Goal: Information Seeking & Learning: Check status

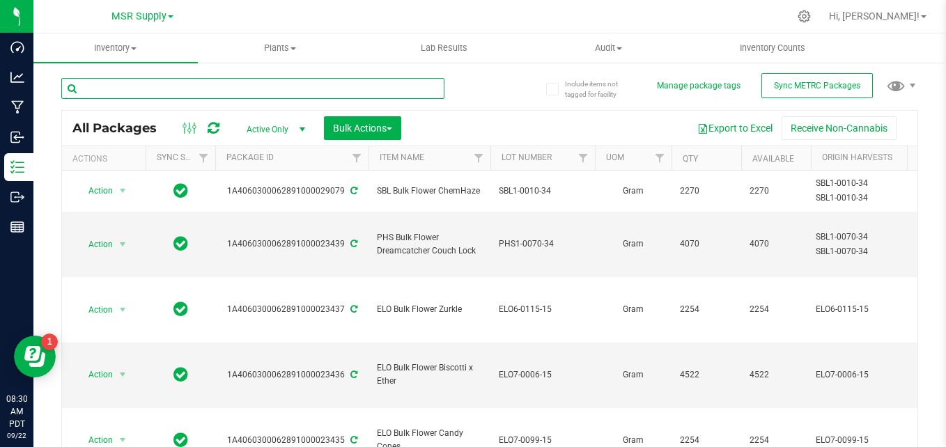
click at [213, 87] on input "text" at bounding box center [252, 88] width 383 height 21
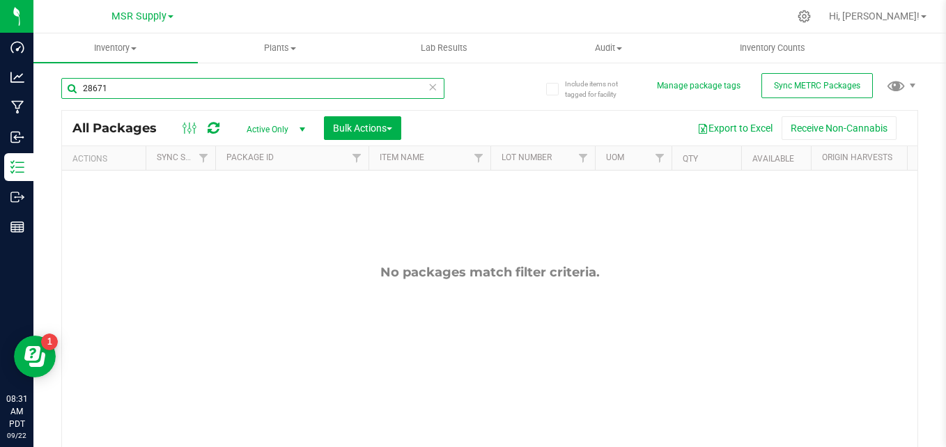
type input "28671"
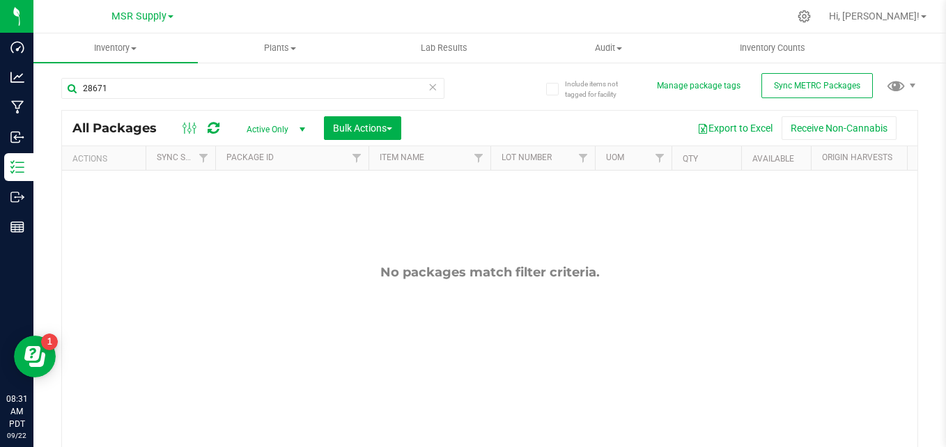
click at [274, 132] on span "Active Only" at bounding box center [273, 129] width 77 height 19
click at [259, 217] on li "All" at bounding box center [272, 213] width 75 height 21
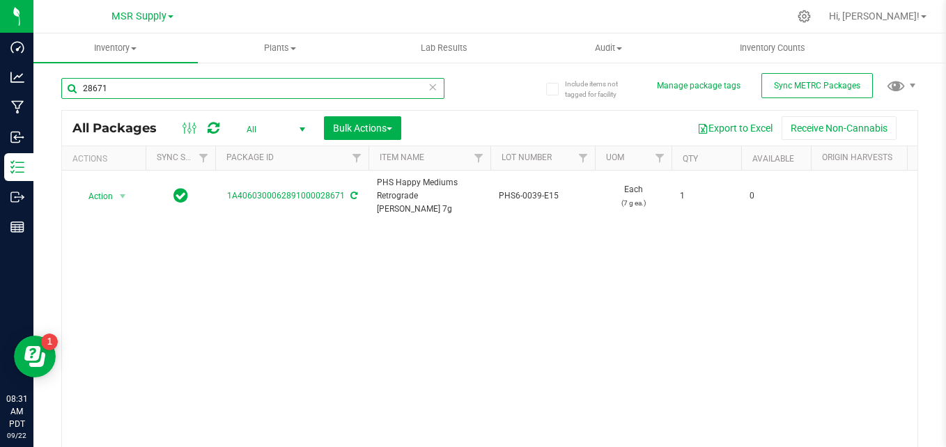
click at [169, 95] on input "28671" at bounding box center [252, 88] width 383 height 21
type input "2"
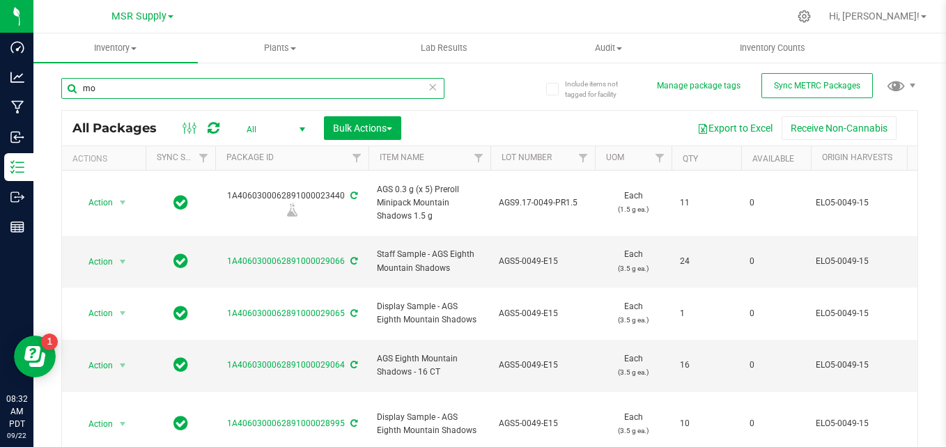
type input "m"
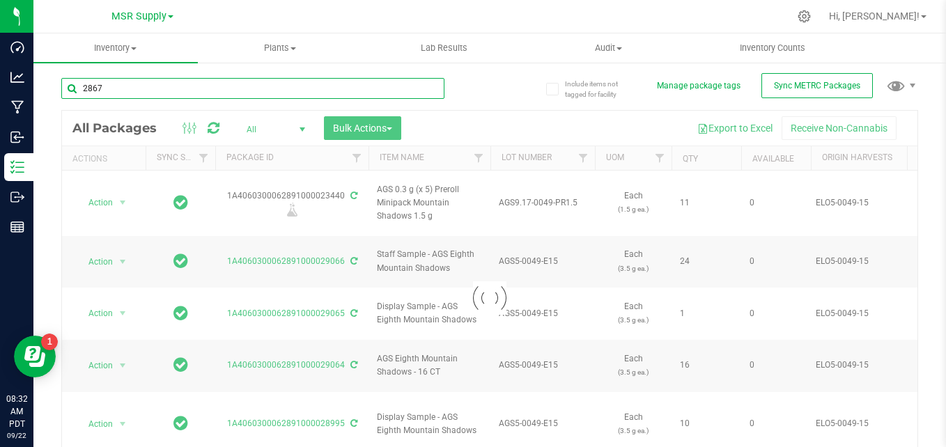
type input "28671"
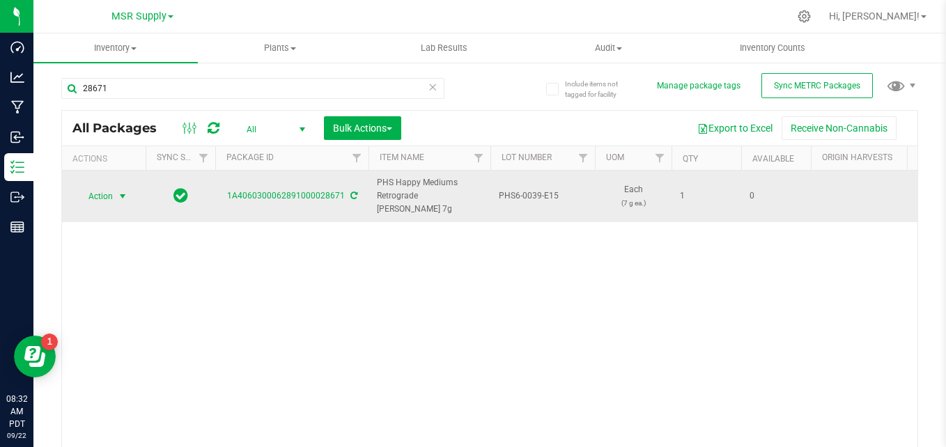
click at [113, 187] on span "Action" at bounding box center [95, 196] width 38 height 19
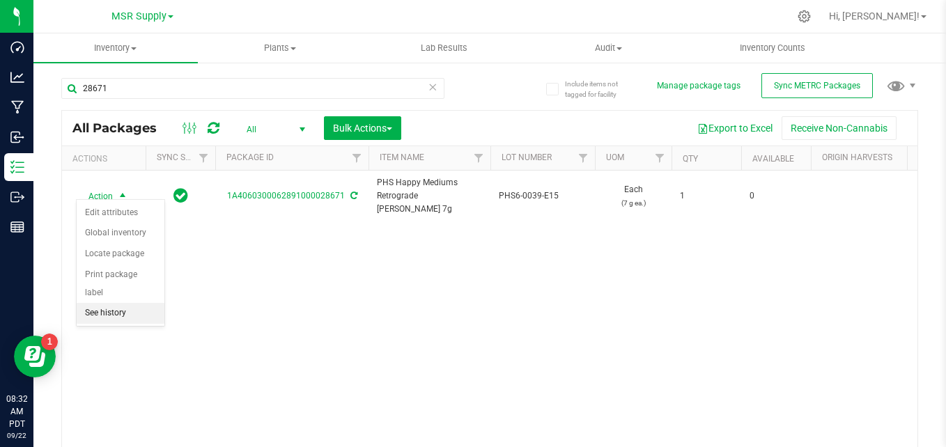
click at [126, 303] on li "See history" at bounding box center [121, 313] width 88 height 21
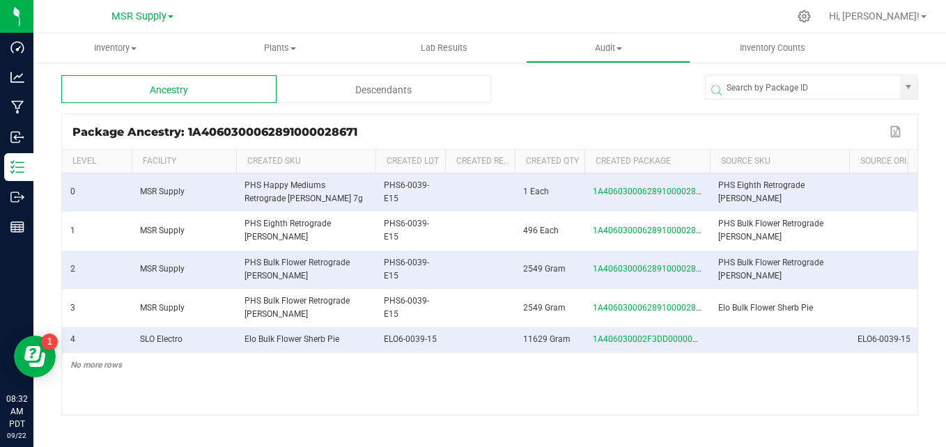
click at [384, 92] on div "Descendants" at bounding box center [383, 89] width 215 height 28
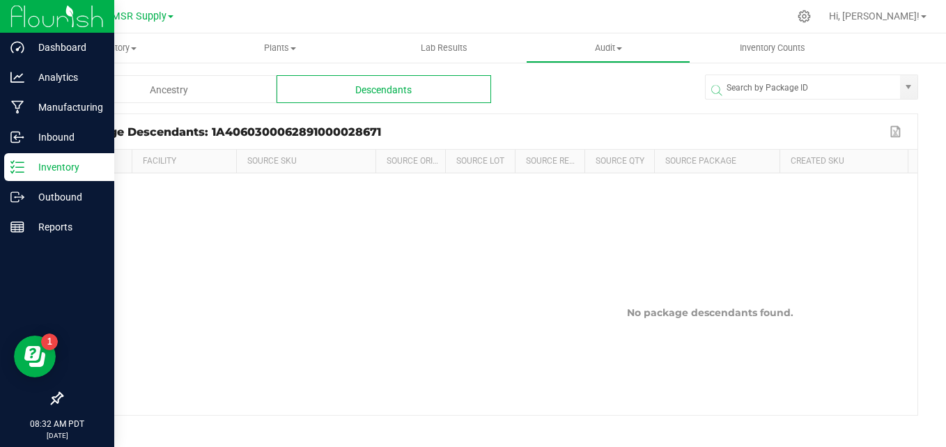
click at [45, 168] on p "Inventory" at bounding box center [66, 167] width 84 height 17
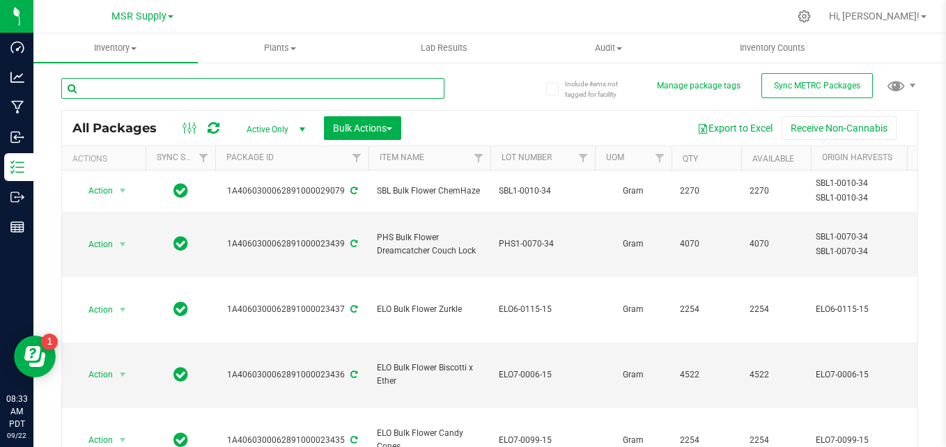
click at [270, 91] on input "text" at bounding box center [252, 88] width 383 height 21
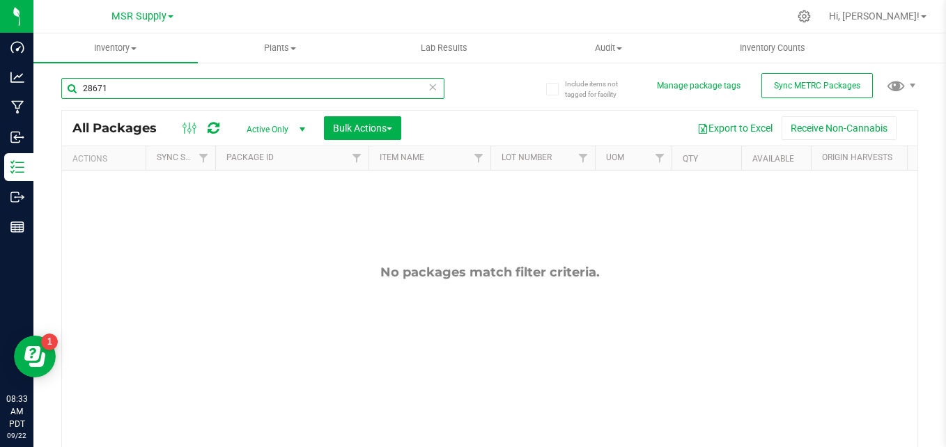
type input "28671"
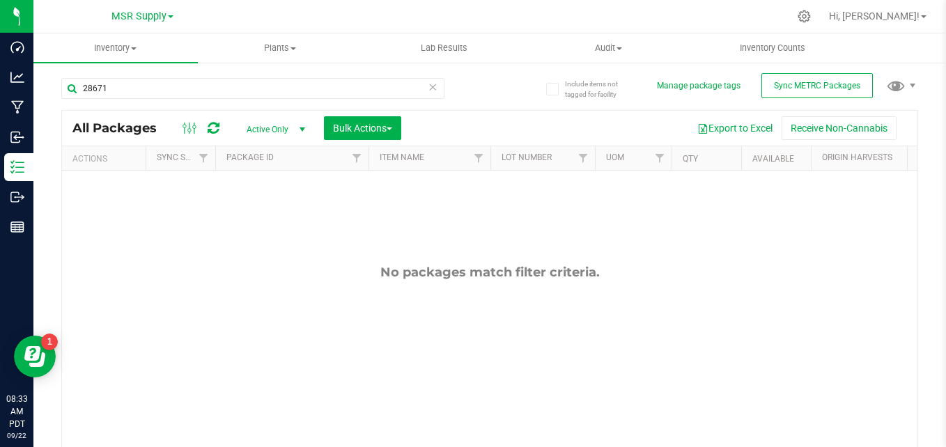
click at [428, 89] on icon at bounding box center [433, 86] width 10 height 17
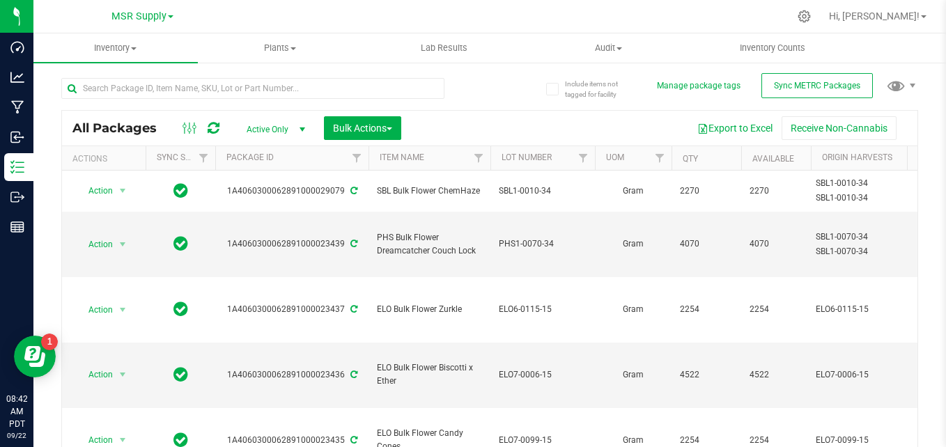
click at [504, 3] on div "MSR Supply Hi, [PERSON_NAME]! Inventory All packages All inventory Waste log Cr…" at bounding box center [489, 223] width 912 height 447
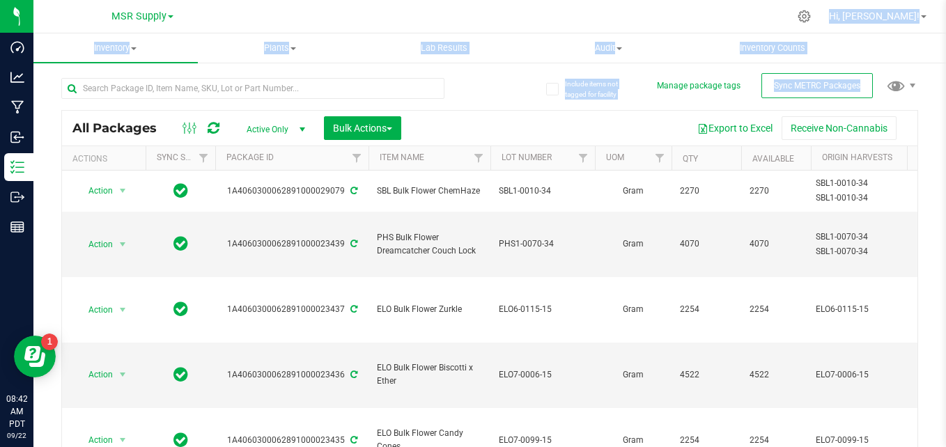
click at [678, 8] on div at bounding box center [518, 16] width 539 height 27
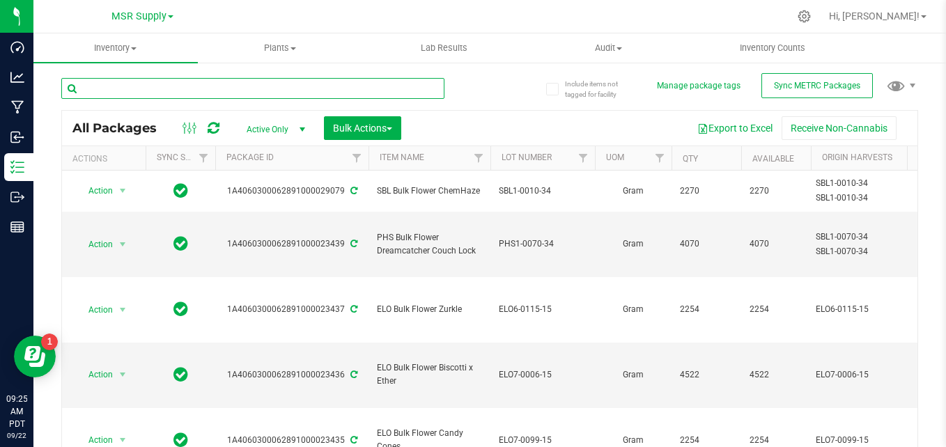
click at [337, 93] on input "text" at bounding box center [252, 88] width 383 height 21
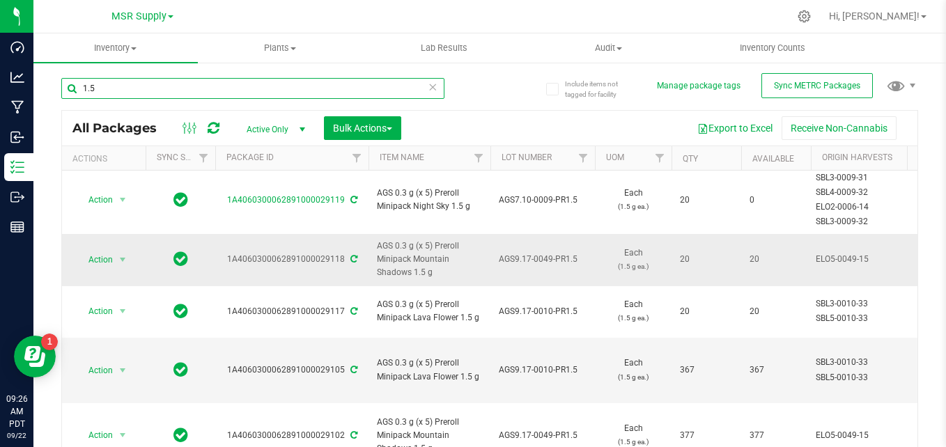
scroll to position [139, 0]
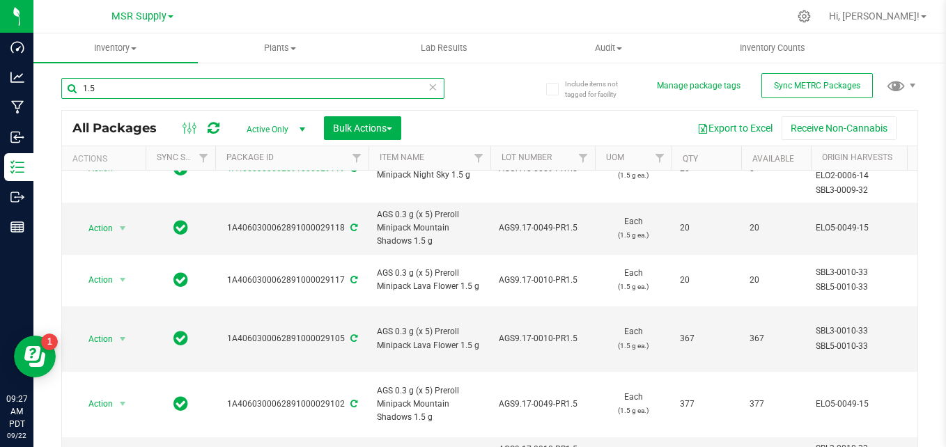
type input "1.5"
